Goal: Information Seeking & Learning: Check status

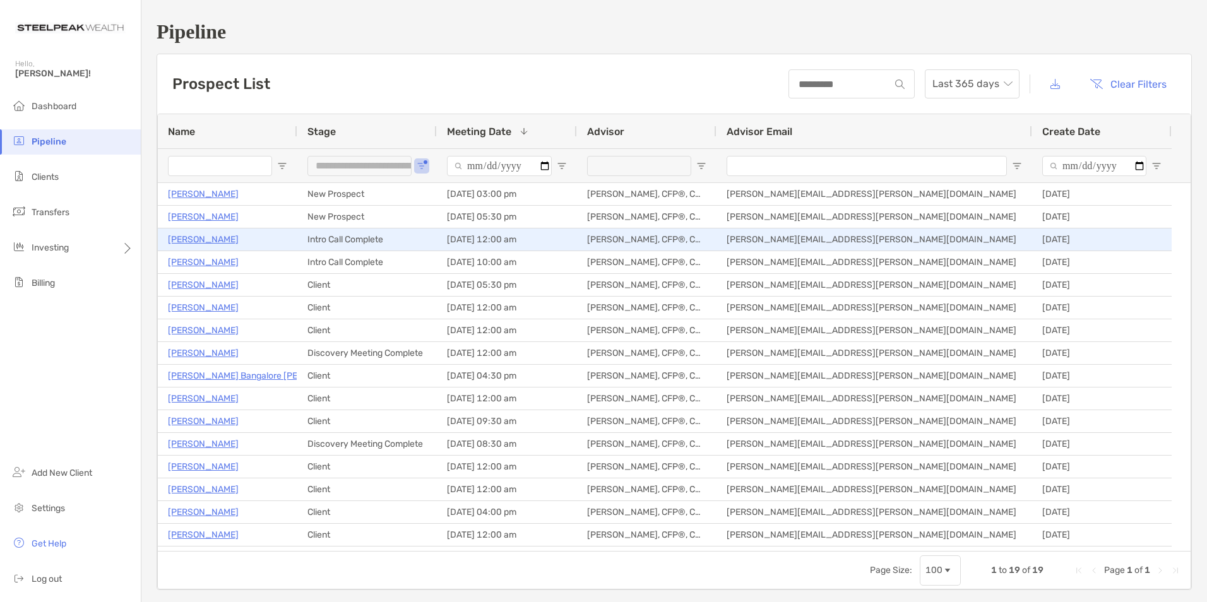
click at [210, 240] on p "Justin Horner" at bounding box center [203, 240] width 71 height 16
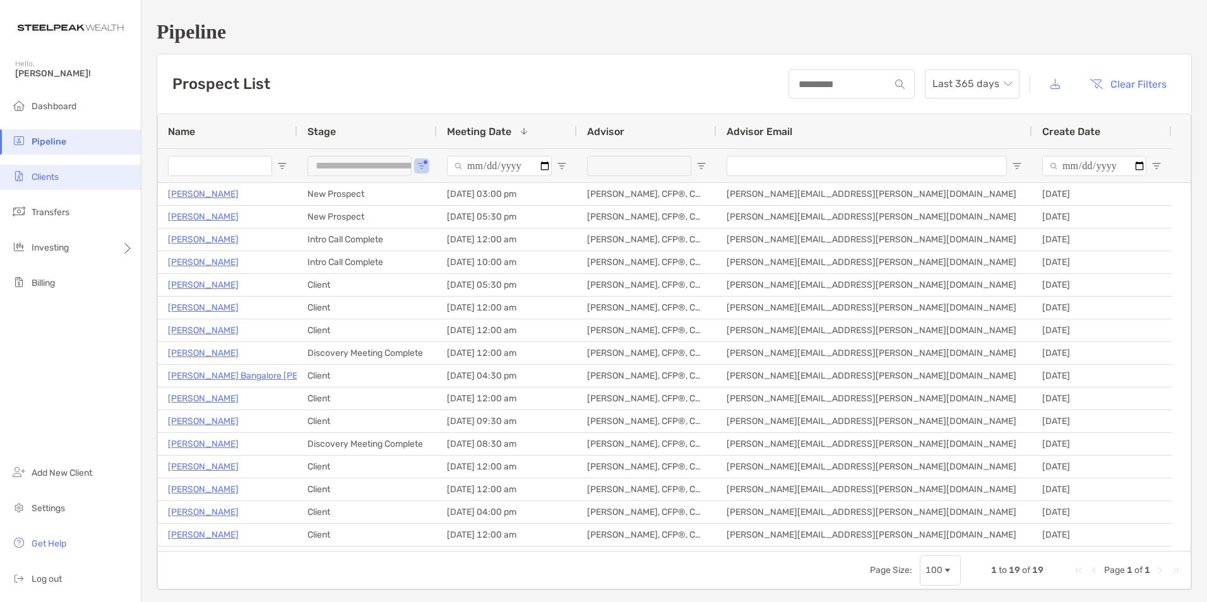
click at [66, 176] on li "Clients" at bounding box center [70, 177] width 141 height 25
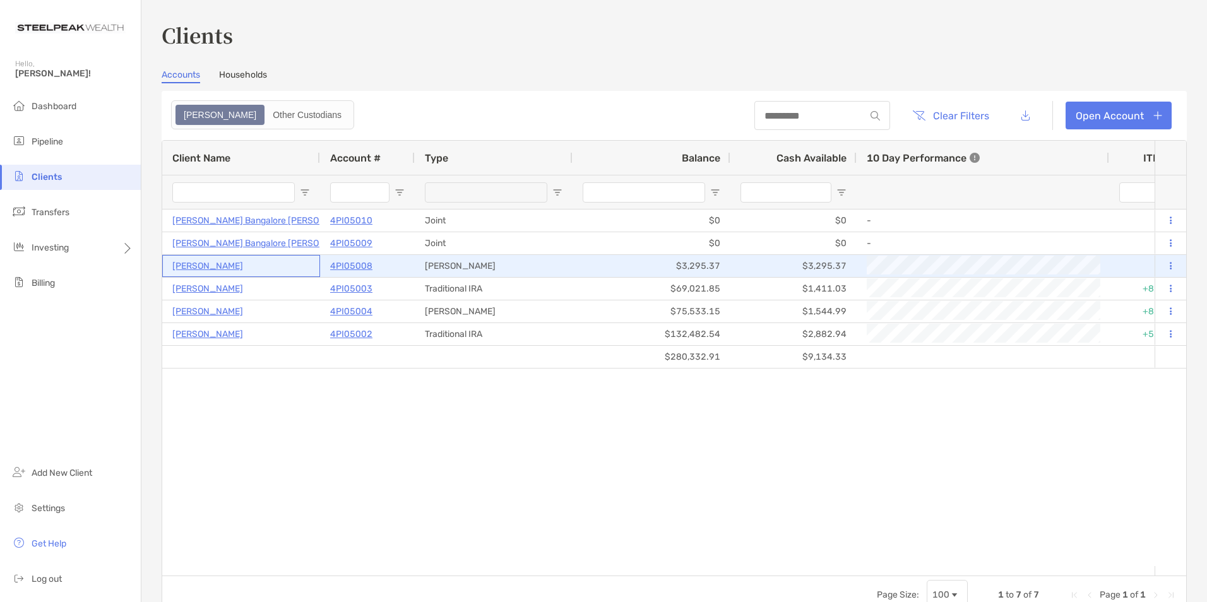
click at [203, 266] on p "Jeffrey Orange" at bounding box center [207, 266] width 71 height 16
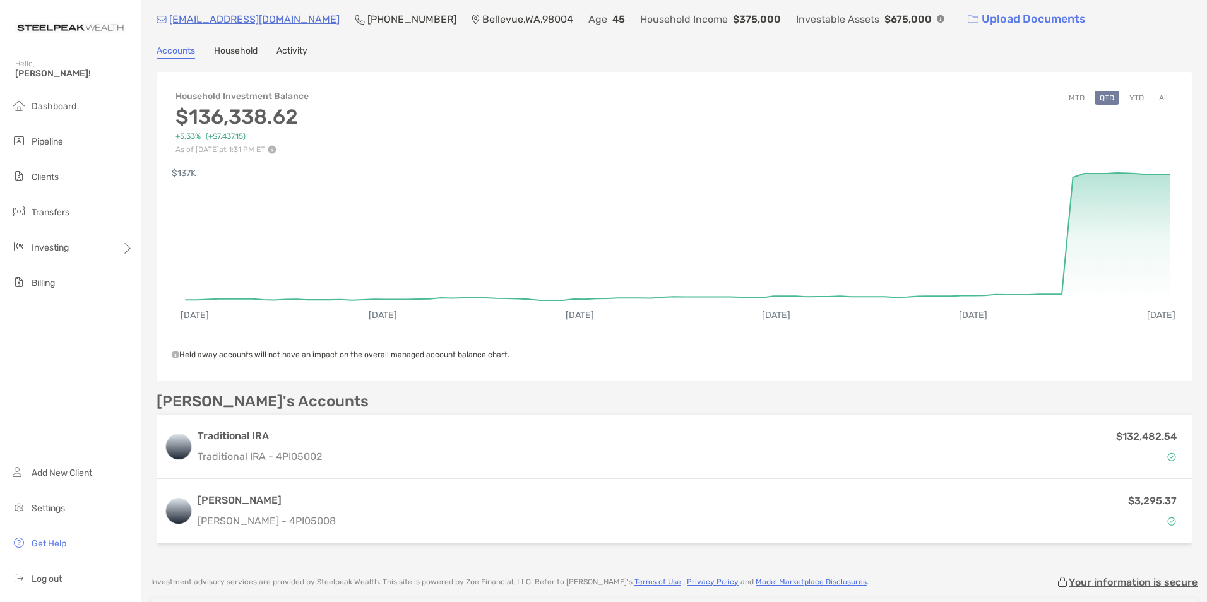
scroll to position [126, 0]
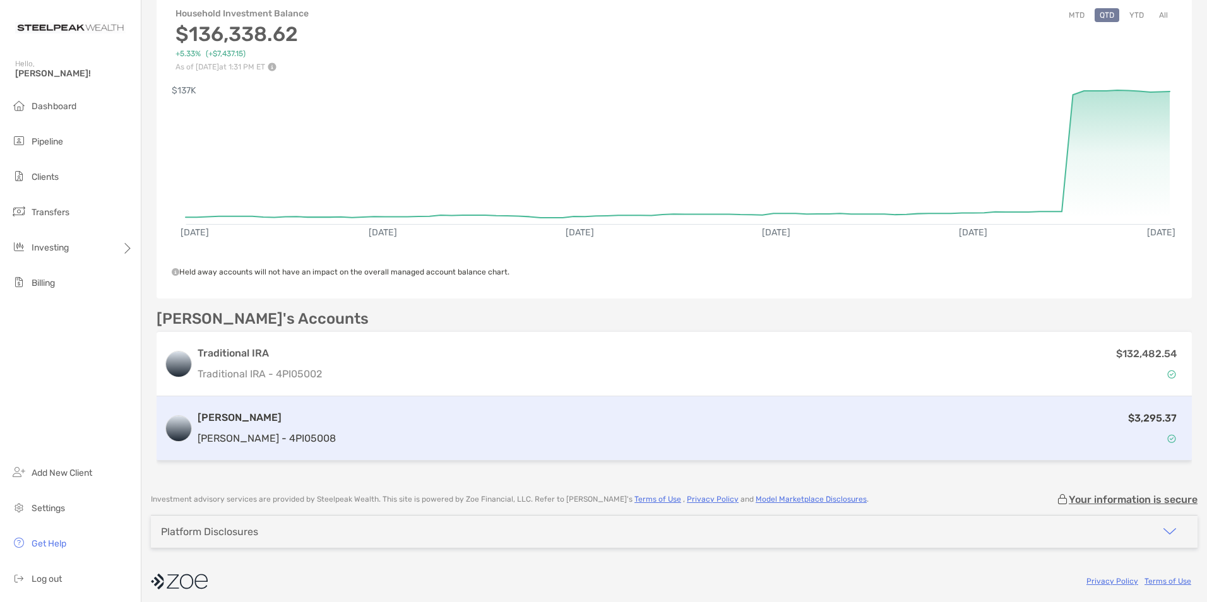
click at [408, 434] on div "$3,295.37" at bounding box center [763, 428] width 844 height 37
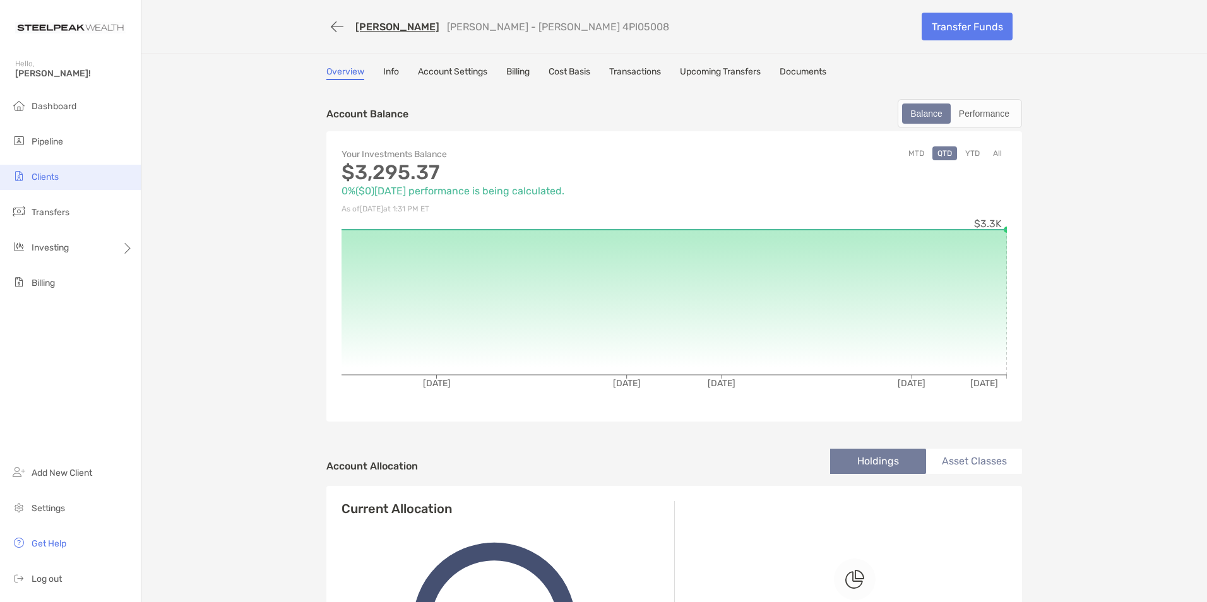
click at [54, 179] on span "Clients" at bounding box center [45, 177] width 27 height 11
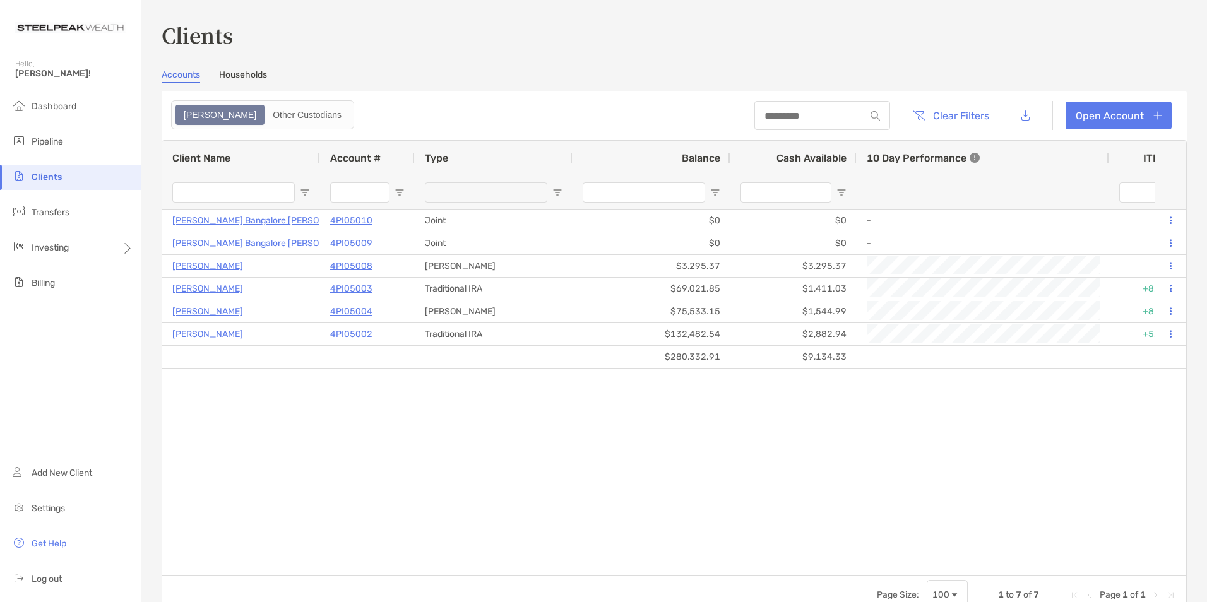
click at [249, 73] on link "Households" at bounding box center [243, 76] width 48 height 14
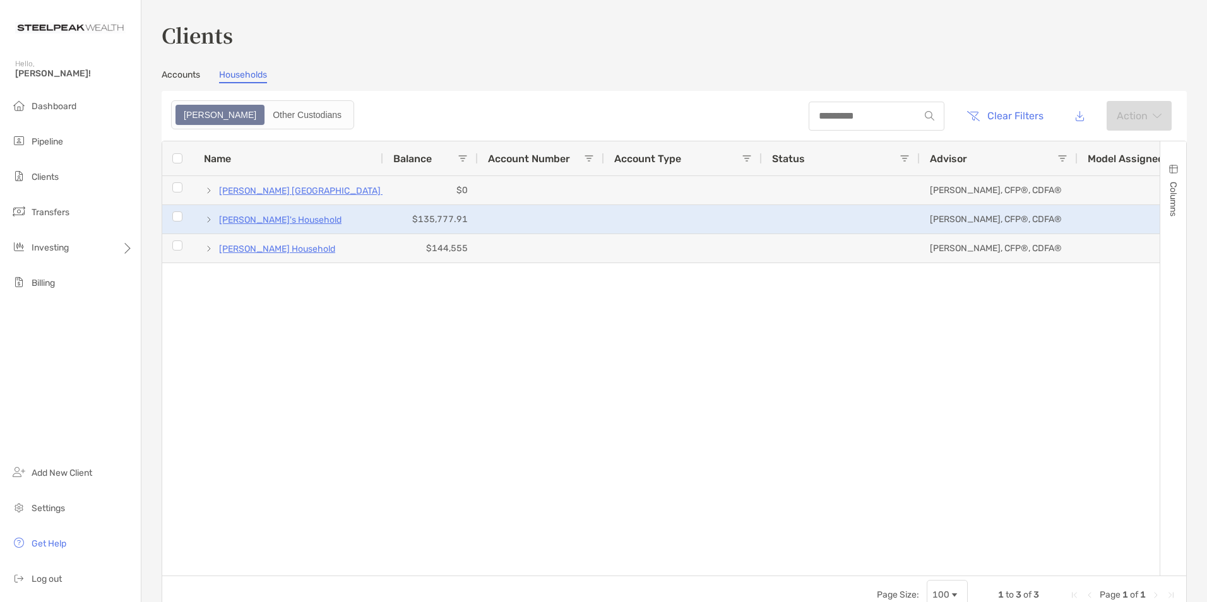
click at [253, 220] on p "Alf Jockowskier's Household" at bounding box center [280, 220] width 123 height 16
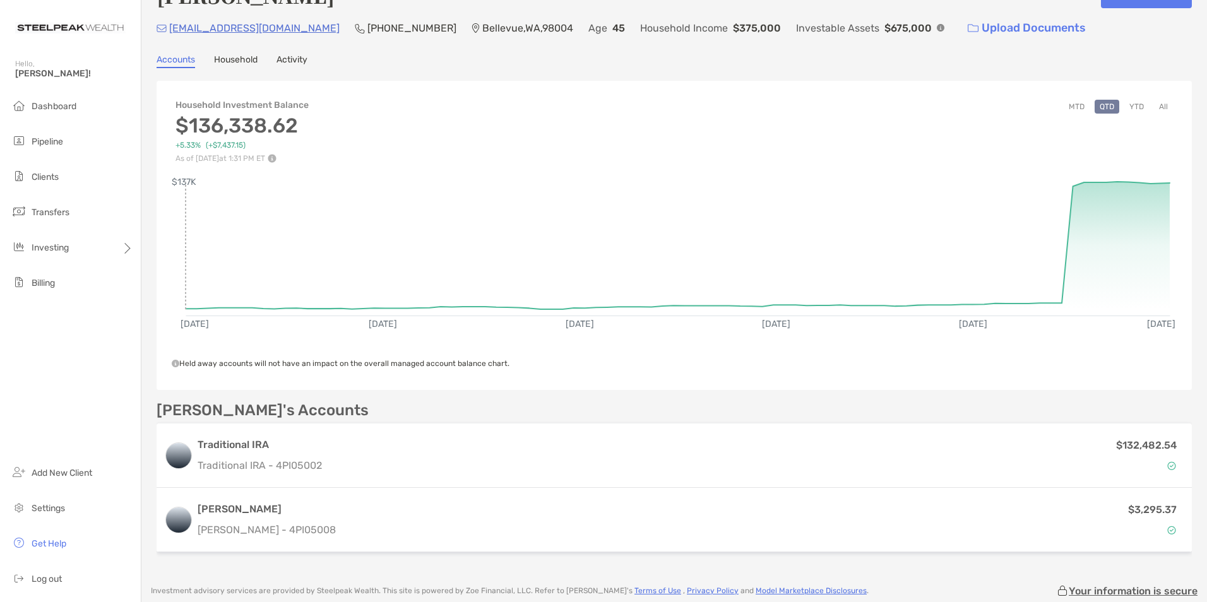
scroll to position [63, 0]
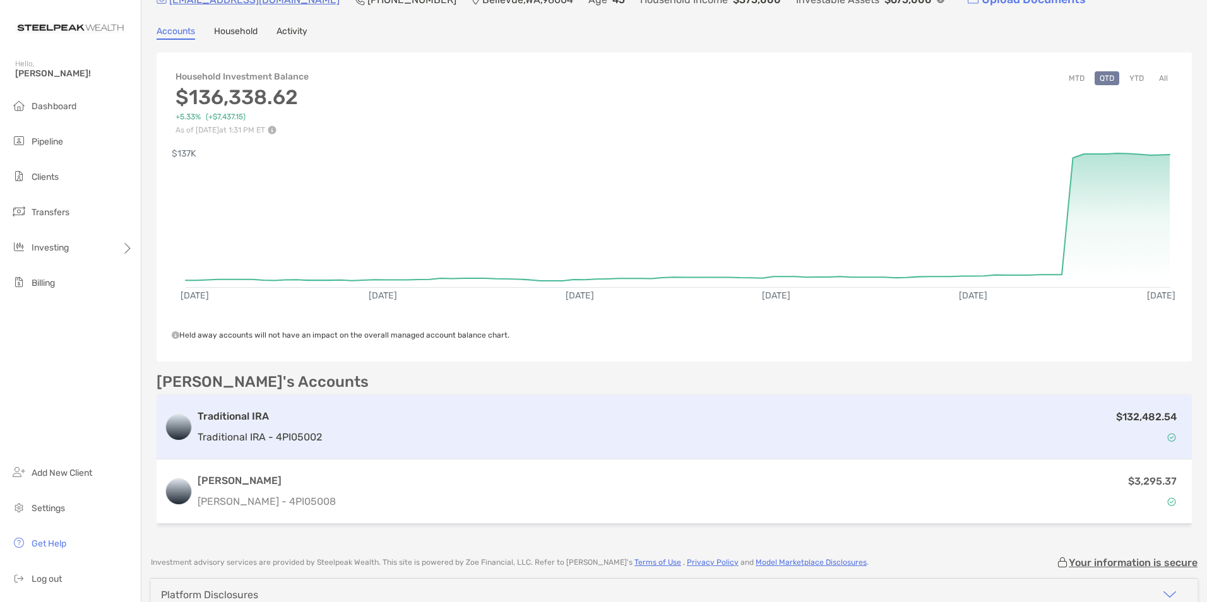
click at [285, 437] on p "Traditional IRA - 4PI05002" at bounding box center [260, 437] width 124 height 16
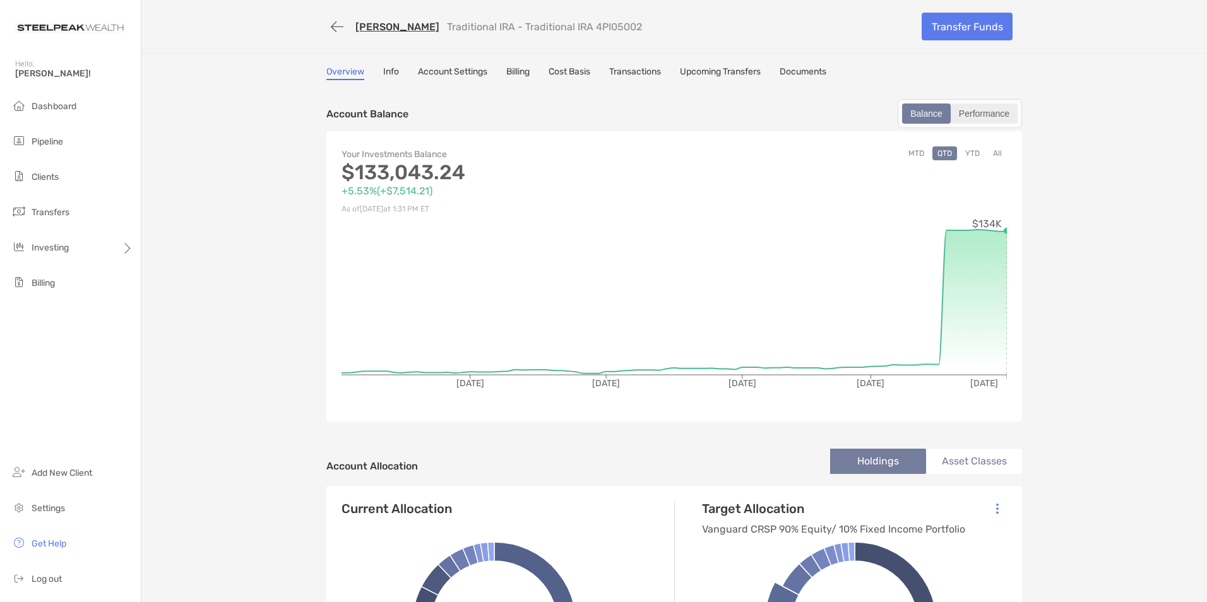
click at [955, 111] on div "Performance" at bounding box center [984, 114] width 64 height 18
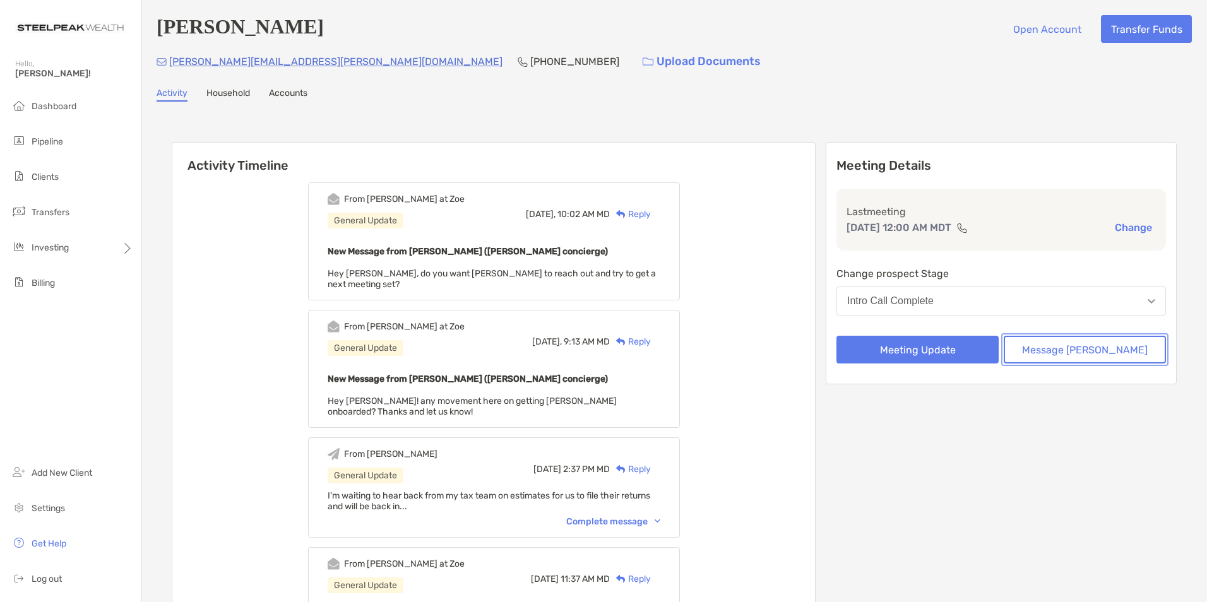
click at [1056, 347] on button "Message [PERSON_NAME]" at bounding box center [1085, 350] width 162 height 28
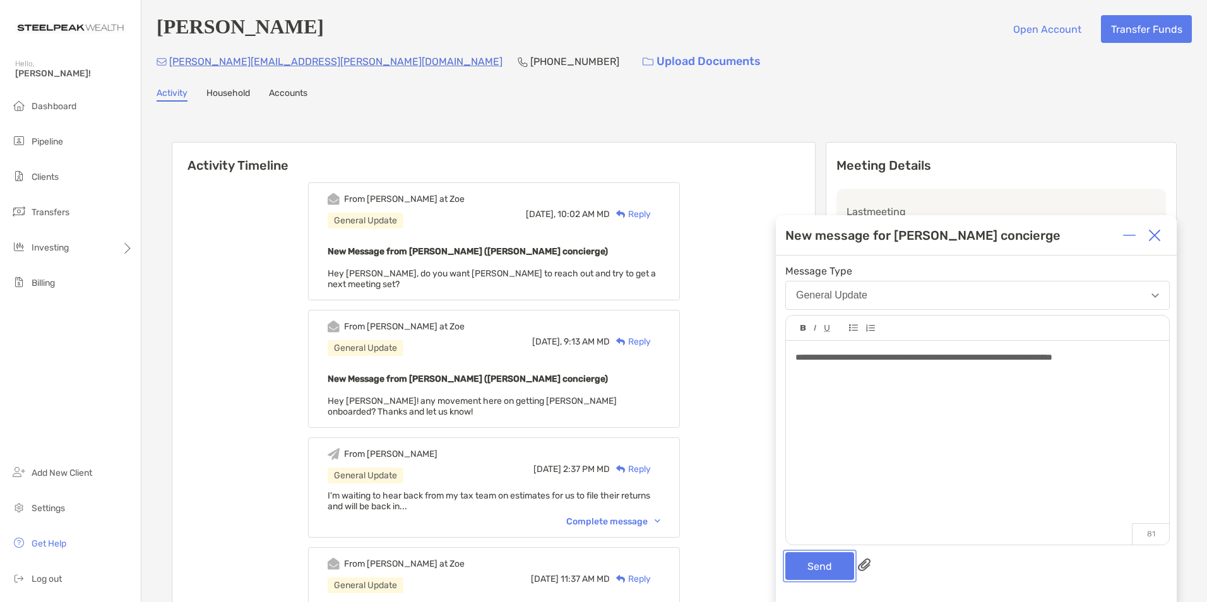
click at [808, 565] on button "Send" at bounding box center [820, 567] width 69 height 28
